Goal: Transaction & Acquisition: Purchase product/service

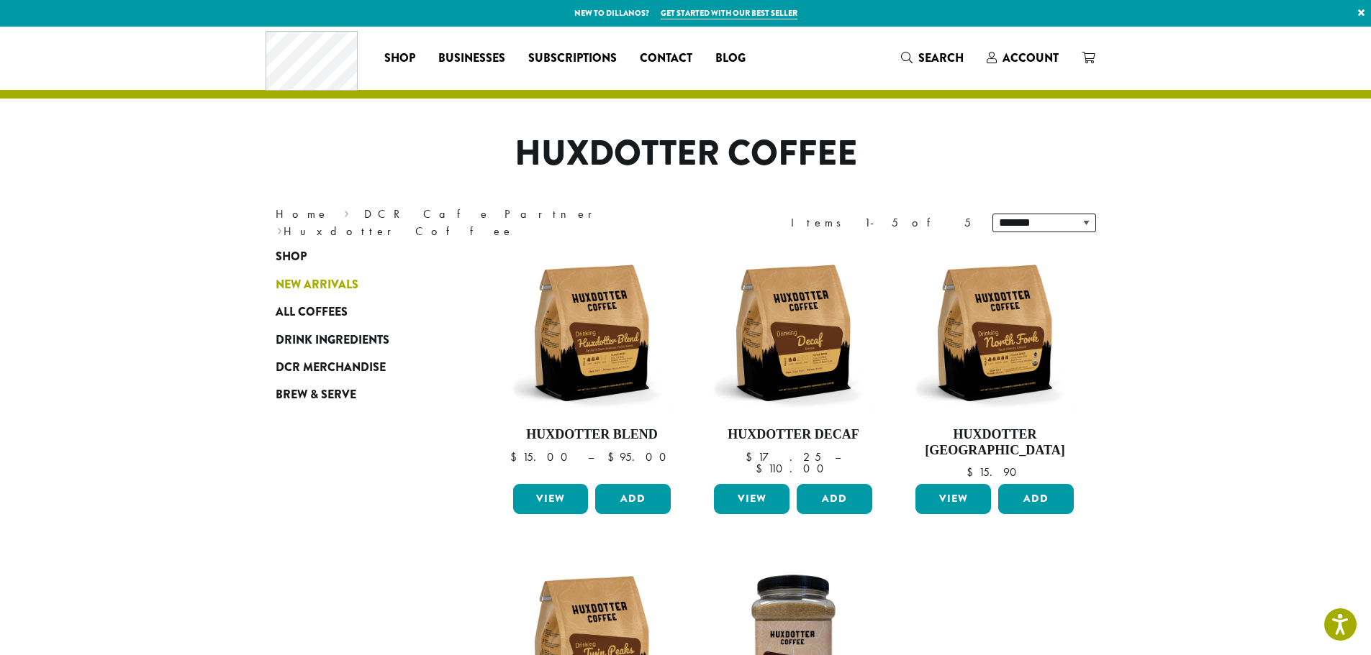
click at [330, 283] on span "New Arrivals" at bounding box center [317, 285] width 83 height 18
